Goal: Use online tool/utility: Utilize a website feature to perform a specific function

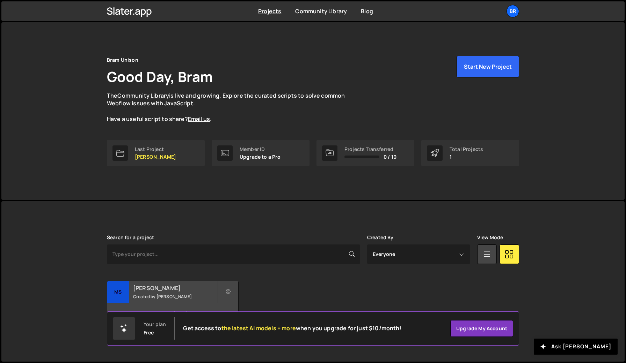
click at [150, 295] on small "Created by Bram" at bounding box center [175, 297] width 84 height 6
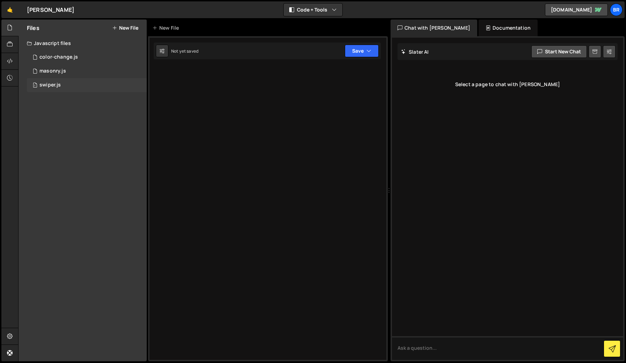
click at [44, 89] on div "1 swiper.js 0" at bounding box center [87, 85] width 120 height 14
click at [93, 87] on div "1 swiper.js 0" at bounding box center [87, 85] width 120 height 14
click at [138, 89] on button at bounding box center [139, 85] width 13 height 13
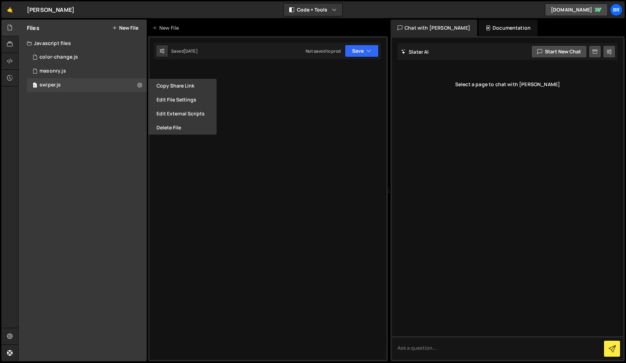
click at [83, 102] on div "Files New File Javascript files 1 color-change.js 0 2 masonry.js 0 1 swiper.js …" at bounding box center [83, 191] width 128 height 342
click at [49, 75] on div "2 masonry.js 0" at bounding box center [87, 71] width 120 height 14
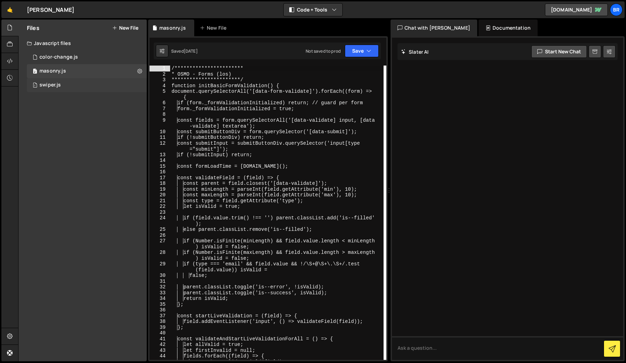
click at [62, 87] on div "1 swiper.js 0" at bounding box center [87, 85] width 120 height 14
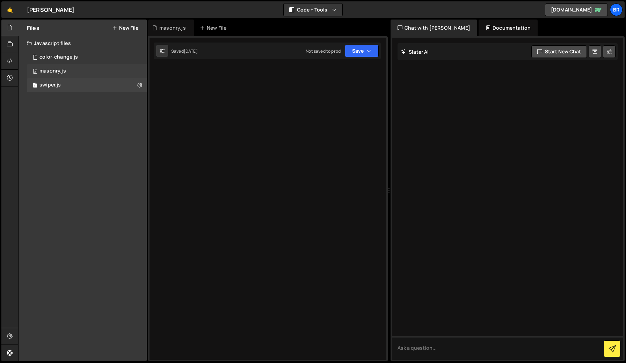
click at [66, 71] on div "2 masonry.js 0" at bounding box center [87, 71] width 120 height 14
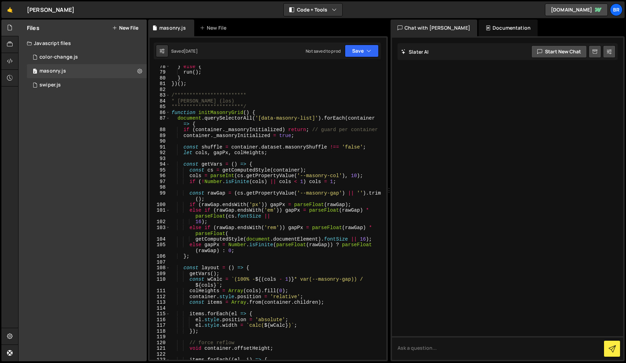
scroll to position [515, 0]
click at [49, 90] on div "1 swiper.js 0" at bounding box center [87, 85] width 120 height 14
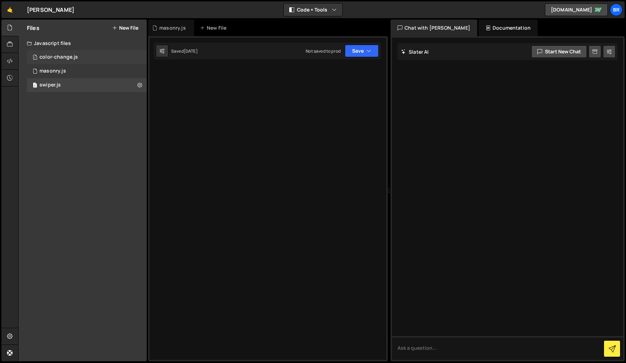
click at [77, 59] on div "1 color-change.js 0" at bounding box center [87, 57] width 120 height 14
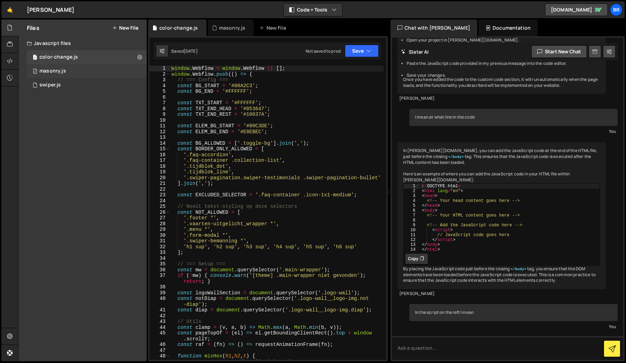
scroll to position [1304, 0]
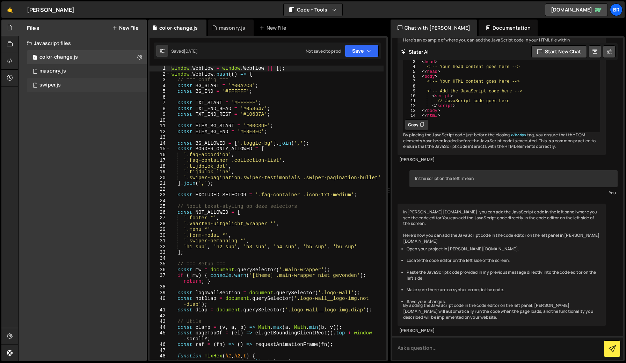
click at [57, 84] on div "swiper.js" at bounding box center [49, 85] width 21 height 6
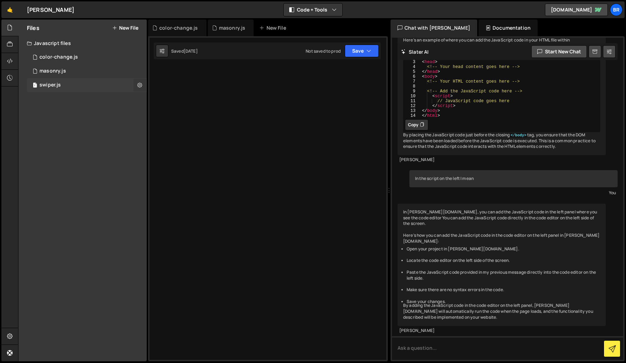
click at [142, 87] on button at bounding box center [139, 85] width 13 height 13
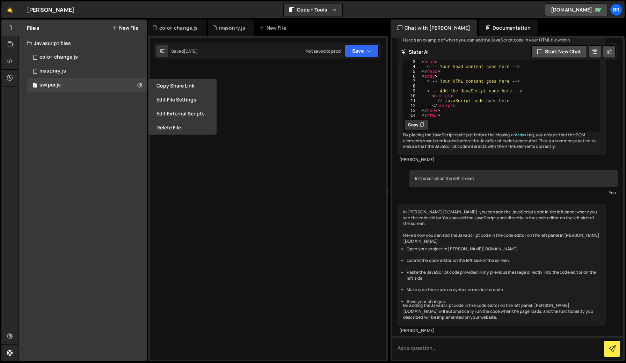
click at [61, 43] on div "Javascript files" at bounding box center [83, 43] width 128 height 14
click at [61, 44] on div "Javascript files" at bounding box center [83, 43] width 128 height 14
click at [60, 68] on div "masonry.js" at bounding box center [52, 71] width 27 height 6
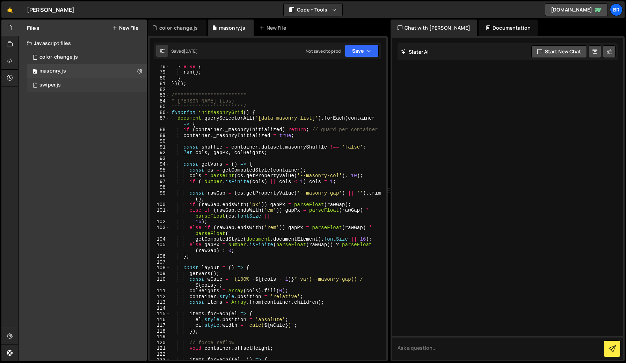
scroll to position [0, 0]
click at [63, 53] on div "1 color-change.js 0" at bounding box center [88, 57] width 122 height 14
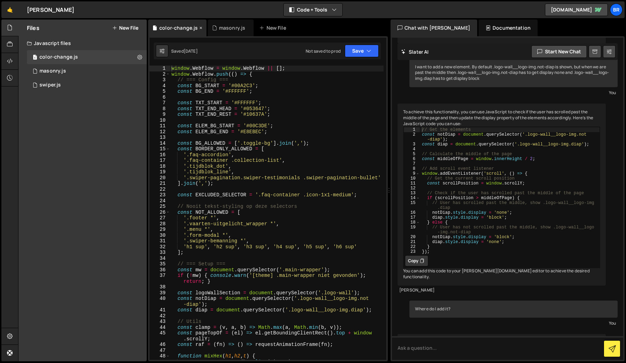
scroll to position [1304, 0]
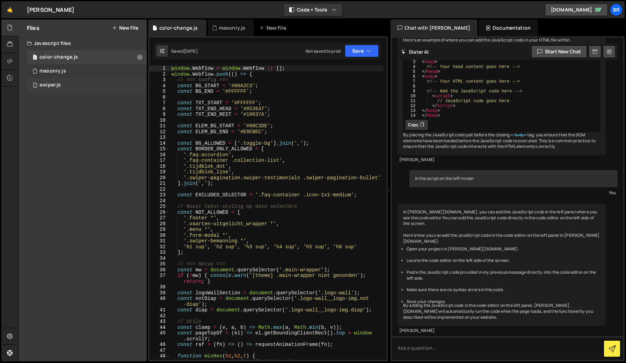
click at [61, 90] on div "1 swiper.js 0" at bounding box center [88, 85] width 122 height 14
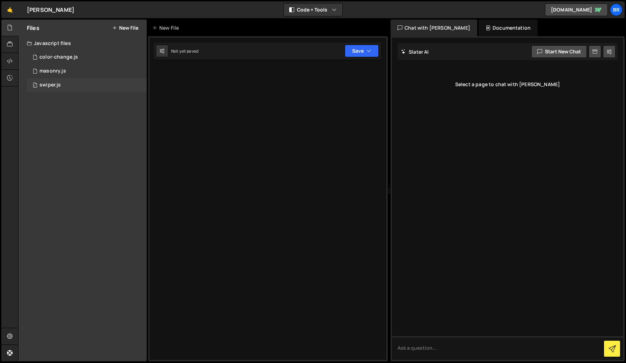
click at [51, 86] on div "swiper.js" at bounding box center [49, 85] width 21 height 6
click at [161, 55] on button at bounding box center [162, 51] width 13 height 13
select select "editor"
select select "ace/theme/monokai"
type input "14"
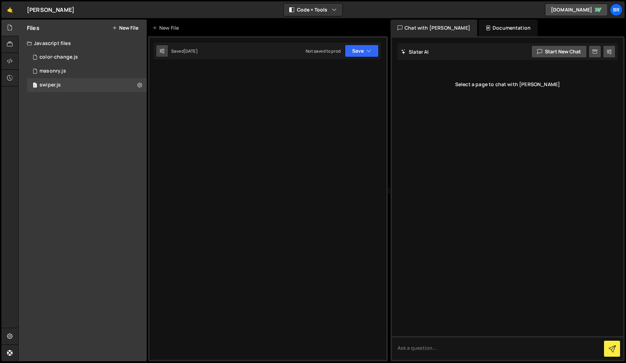
checkbox input "true"
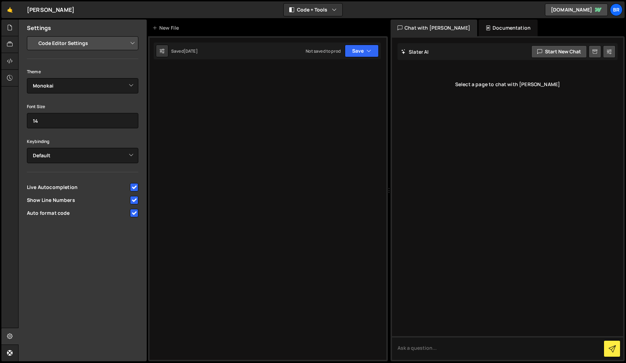
click at [243, 123] on div at bounding box center [267, 198] width 239 height 325
click at [10, 31] on div at bounding box center [9, 28] width 17 height 17
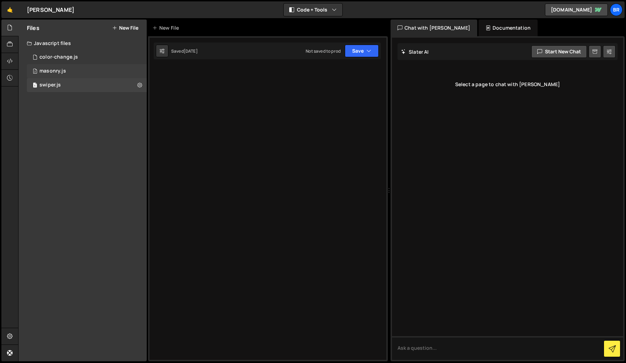
click at [69, 68] on div "2 masonry.js 0" at bounding box center [87, 71] width 120 height 14
click at [54, 81] on div "1 swiper.js 0" at bounding box center [87, 85] width 120 height 14
click at [53, 55] on div "color-change.js" at bounding box center [58, 57] width 38 height 6
click at [56, 82] on div "swiper.js" at bounding box center [49, 85] width 21 height 6
click at [85, 74] on div "2 masonry.js 0" at bounding box center [87, 71] width 120 height 14
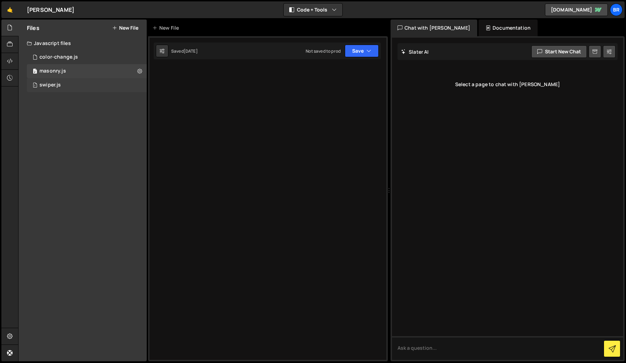
click at [58, 89] on div "1 swiper.js 0" at bounding box center [87, 85] width 120 height 14
click at [9, 57] on div at bounding box center [9, 61] width 17 height 17
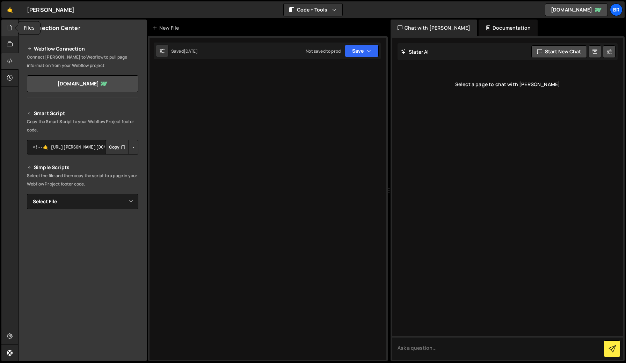
click at [9, 34] on div at bounding box center [9, 28] width 17 height 17
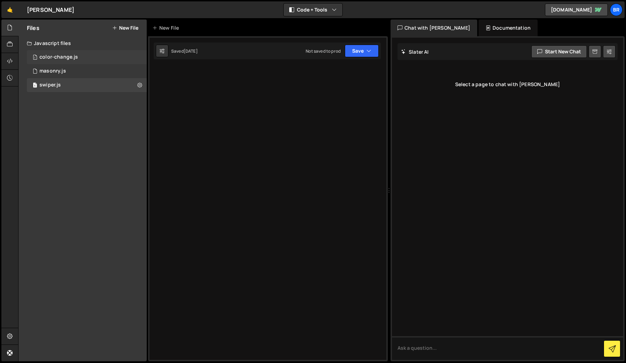
click at [57, 52] on div "1 color-change.js 0" at bounding box center [87, 57] width 120 height 14
click at [61, 88] on div "1 swiper.js 0" at bounding box center [87, 85] width 120 height 14
click at [321, 8] on button "Code + Tools" at bounding box center [312, 9] width 59 height 13
click at [321, 20] on button "Code Only" at bounding box center [313, 25] width 59 height 13
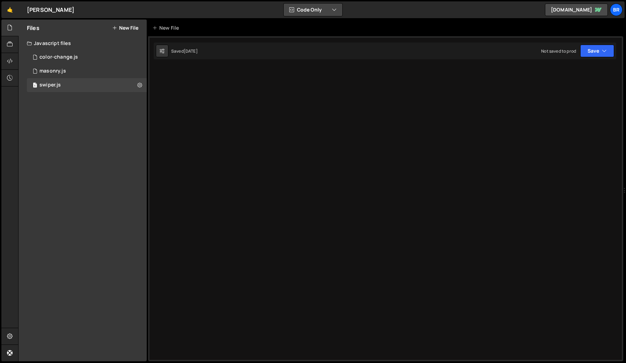
click at [331, 10] on button "Code Only" at bounding box center [312, 9] width 59 height 13
click at [316, 33] on button "Code + Tools" at bounding box center [313, 37] width 59 height 13
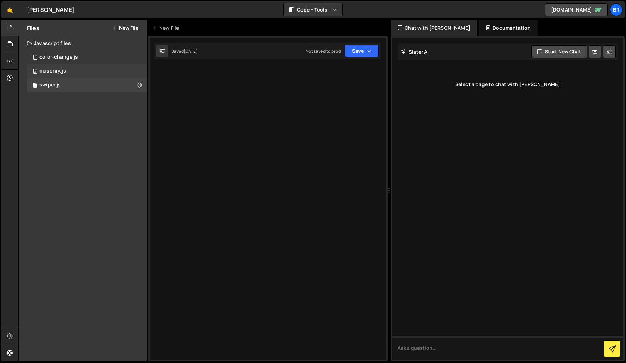
click at [74, 73] on div "2 masonry.js 0" at bounding box center [87, 71] width 120 height 14
click at [73, 84] on div "1 swiper.js 0" at bounding box center [87, 85] width 120 height 14
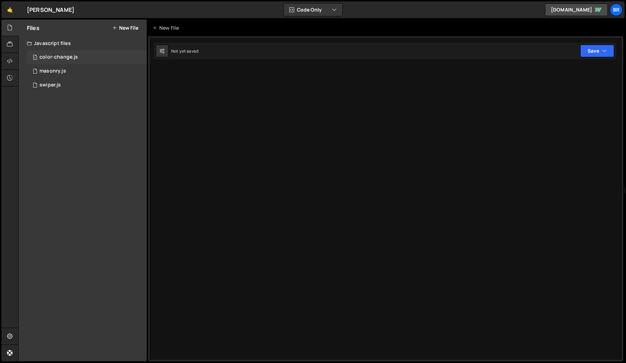
click at [56, 62] on div "1 color-change.js 0" at bounding box center [87, 57] width 120 height 14
click at [48, 73] on div "masonry.js" at bounding box center [52, 71] width 27 height 6
click at [50, 87] on div "swiper.js" at bounding box center [49, 85] width 21 height 6
